Goal: Task Accomplishment & Management: Complete application form

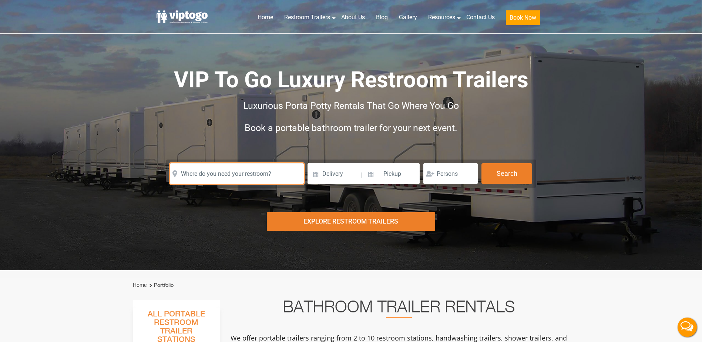
click at [280, 174] on input "text" at bounding box center [237, 173] width 134 height 21
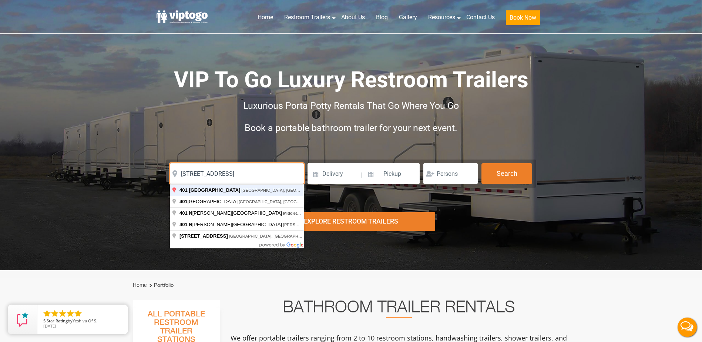
type input "[STREET_ADDRESS]"
click button "autobtn" at bounding box center [0, 0] width 0 height 0
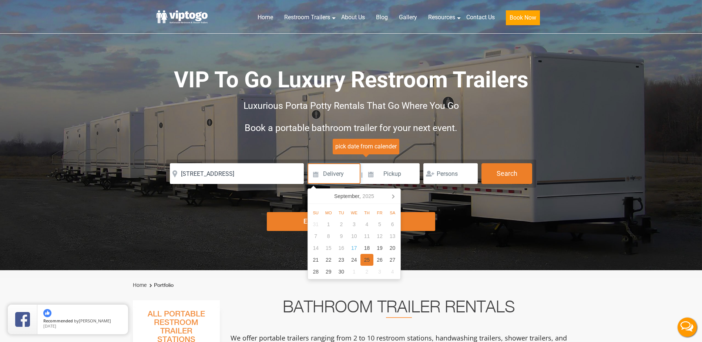
click at [369, 261] on div "25" at bounding box center [366, 260] width 13 height 12
type input "09/25/2025"
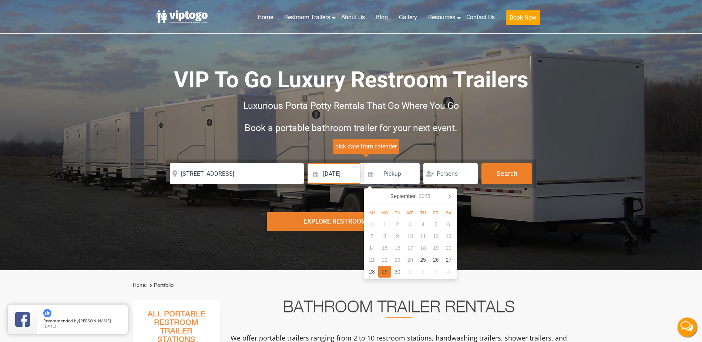
click at [384, 271] on div "29" at bounding box center [384, 272] width 13 height 12
type input "09/29/2025"
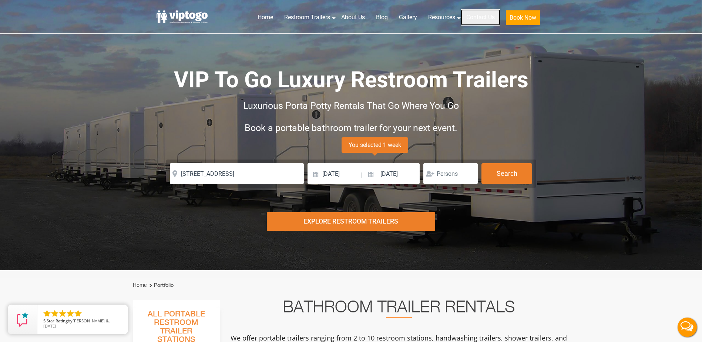
click at [481, 20] on link "Contact Us" at bounding box center [480, 17] width 40 height 16
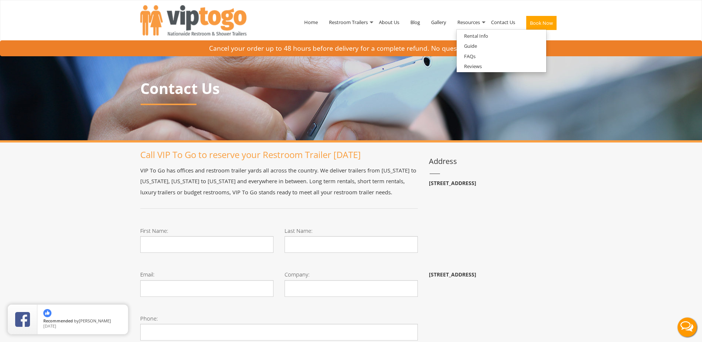
click at [324, 197] on p "VIP To Go has offices and restroom trailer yards all across the country. We del…" at bounding box center [278, 181] width 277 height 33
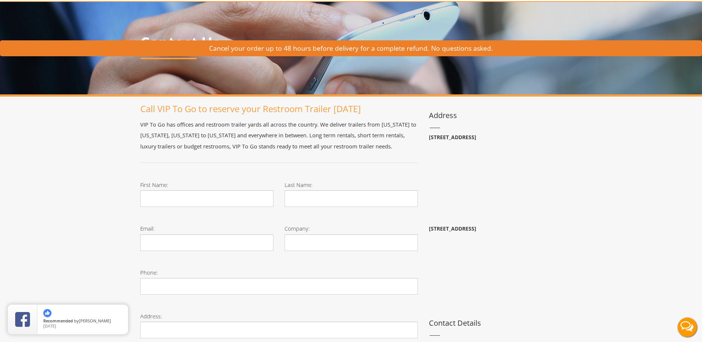
scroll to position [74, 0]
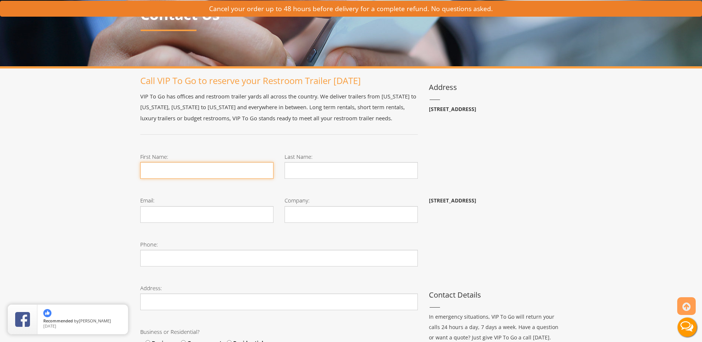
click at [171, 174] on input "First Name:" at bounding box center [206, 170] width 133 height 17
type input "[PERSON_NAME]"
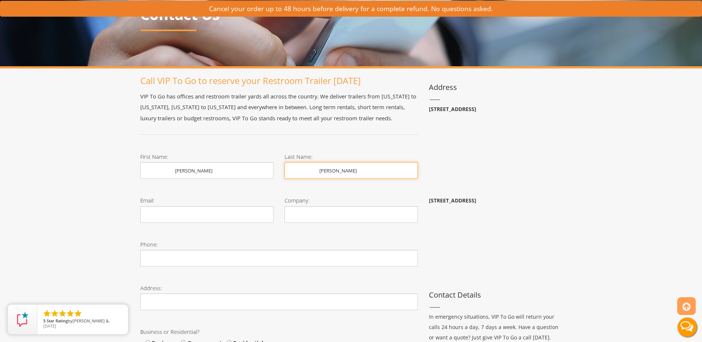
type input "[PERSON_NAME]"
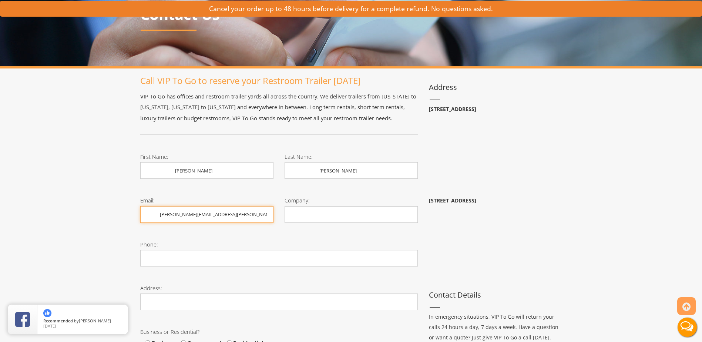
type input "[PERSON_NAME][EMAIL_ADDRESS][PERSON_NAME][DOMAIN_NAME]"
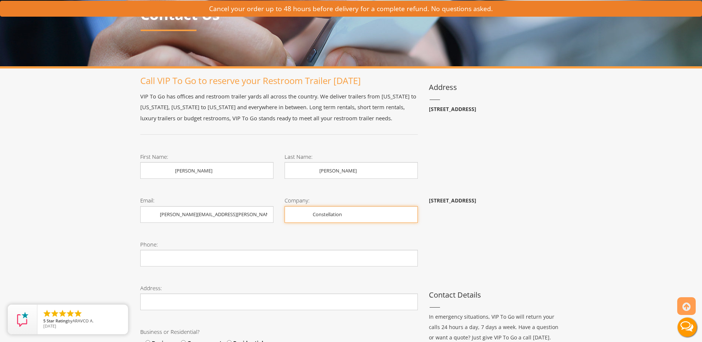
type input "Constellation"
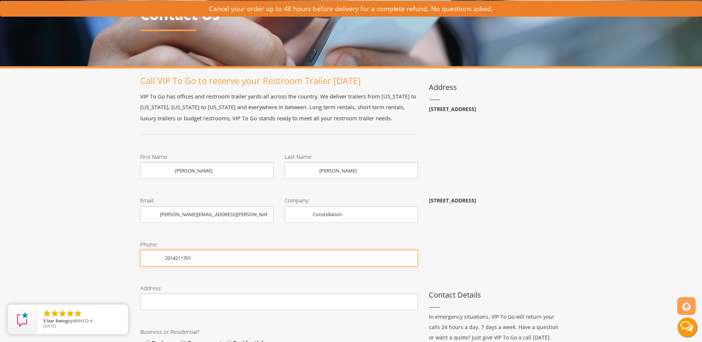
type input "2014211701"
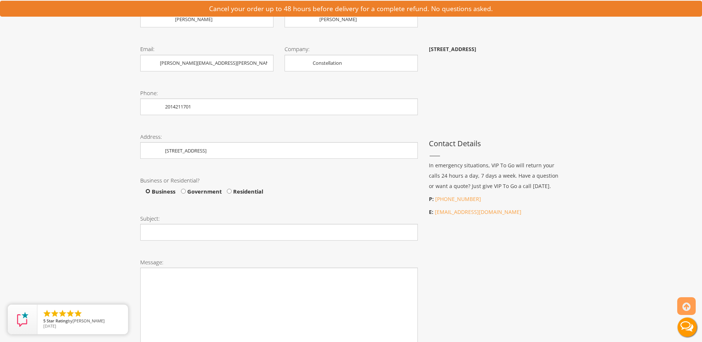
scroll to position [225, 0]
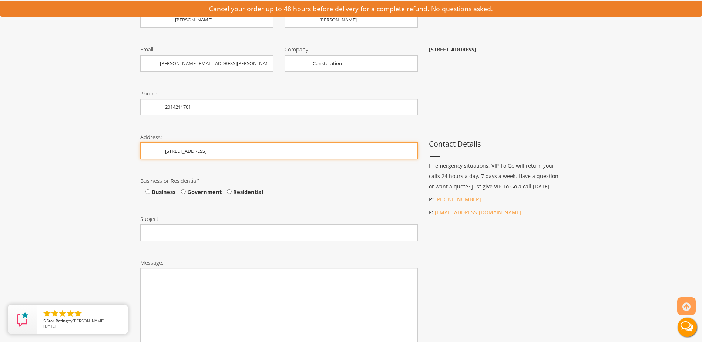
click at [243, 155] on input "[STREET_ADDRESS]" at bounding box center [278, 150] width 277 height 17
type input "[STREET_ADDRESS]"
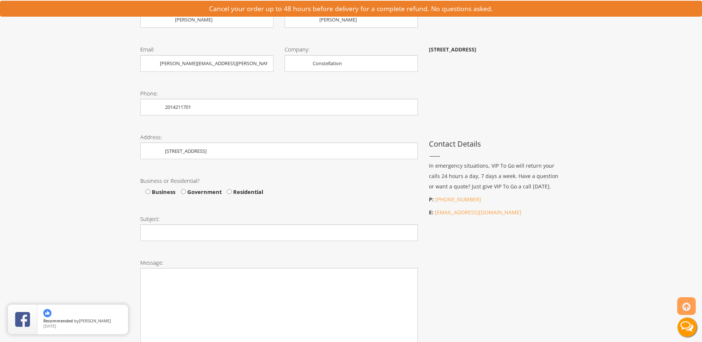
click at [166, 195] on span "Business" at bounding box center [162, 191] width 25 height 7
click at [150, 194] on input "Business" at bounding box center [147, 191] width 5 height 5
radio input "true"
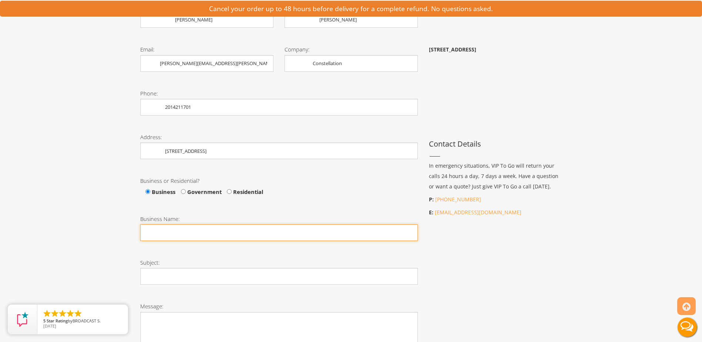
click at [175, 234] on input "Business Name:" at bounding box center [278, 232] width 277 height 17
type input "Constellation"
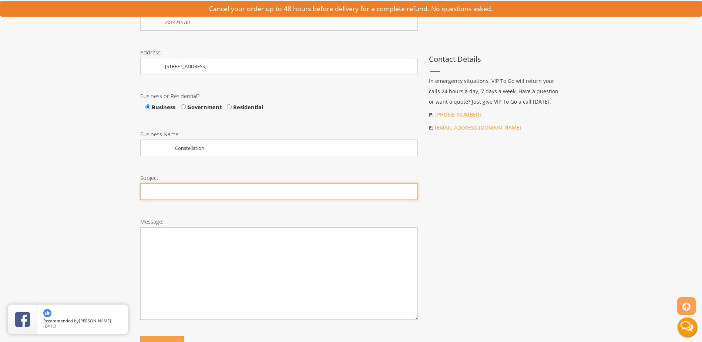
scroll to position [410, 0]
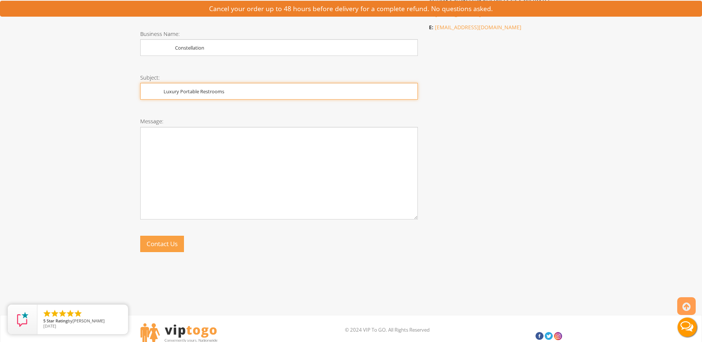
type input "Luxury Portable Restrooms"
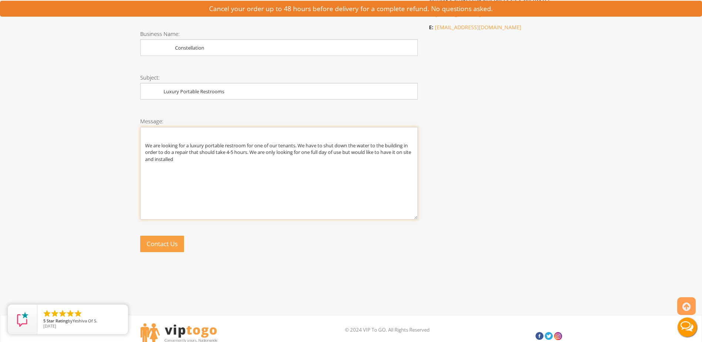
click at [319, 178] on textarea "We are looking for a luxury portable restroom for one of our tenants. We have t…" at bounding box center [278, 173] width 277 height 92
click at [272, 152] on textarea "We are looking for a luxury portable restroom for one of our tenants. We have t…" at bounding box center [278, 173] width 277 height 92
click at [290, 151] on textarea "We are looking for a luxury portable restroom for one of our tenants. We have t…" at bounding box center [278, 173] width 277 height 92
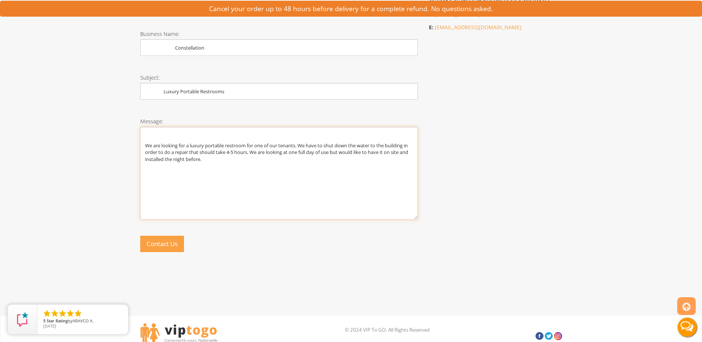
click at [289, 158] on textarea "We are looking for a luxury portable restroom for one of our tenants. We have t…" at bounding box center [278, 173] width 277 height 92
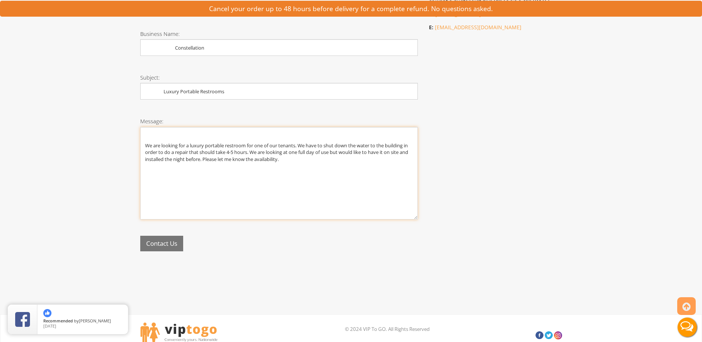
type textarea "We are looking for a luxury portable restroom for one of our tenants. We have t…"
click at [161, 246] on button "Contact Us" at bounding box center [161, 244] width 43 height 16
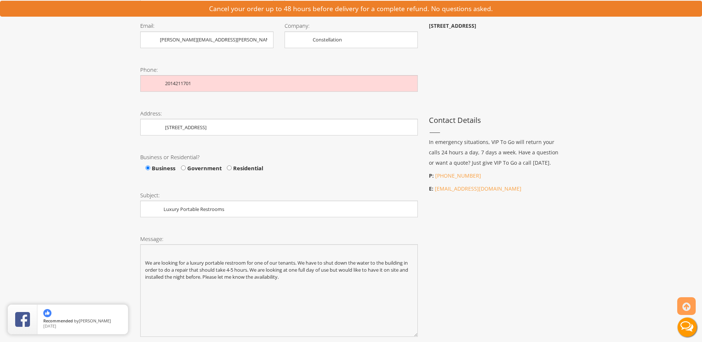
scroll to position [0, 0]
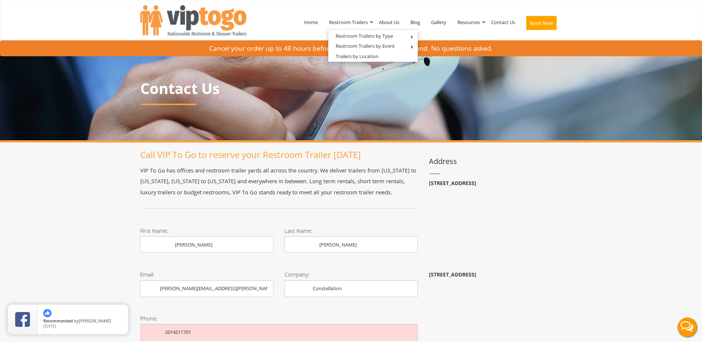
drag, startPoint x: 283, startPoint y: 199, endPoint x: 303, endPoint y: -38, distance: 238.7
